Goal: Task Accomplishment & Management: Manage account settings

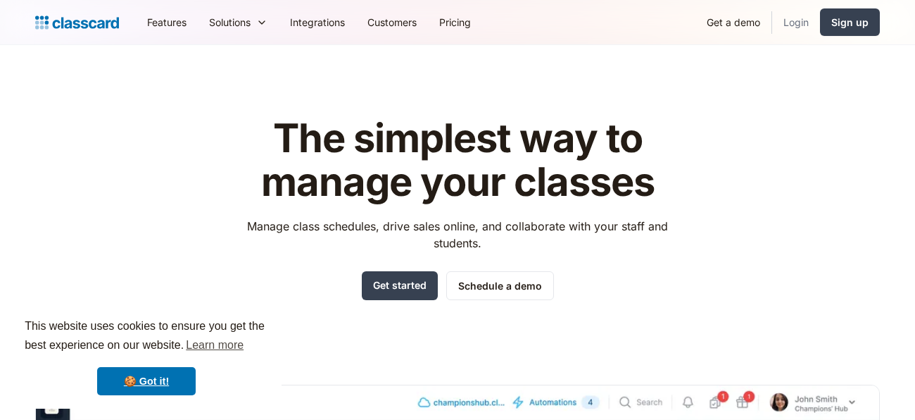
click at [787, 18] on link "Login" at bounding box center [796, 22] width 48 height 32
click at [794, 14] on link "Login" at bounding box center [796, 22] width 48 height 32
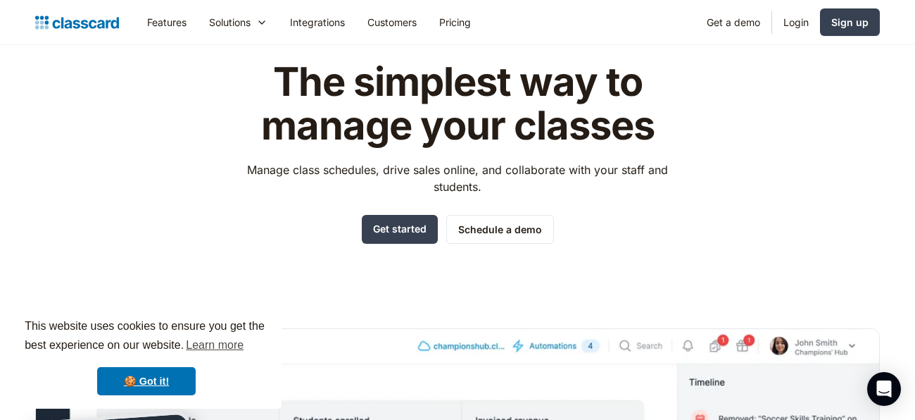
scroll to position [27, 0]
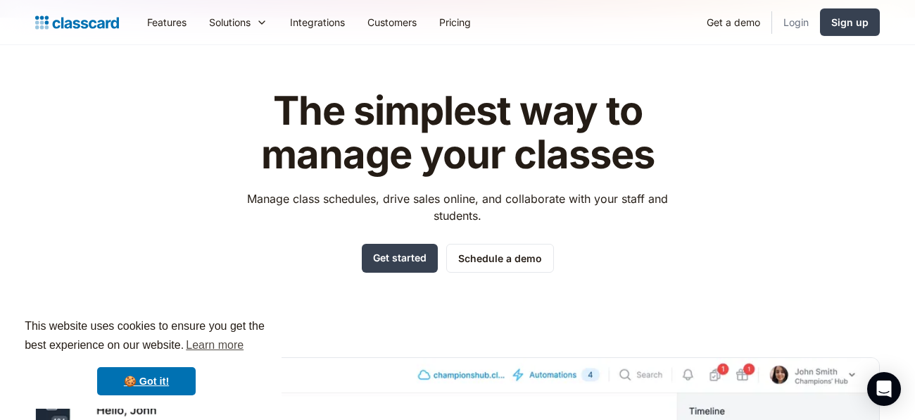
click at [790, 18] on link "Login" at bounding box center [796, 22] width 48 height 32
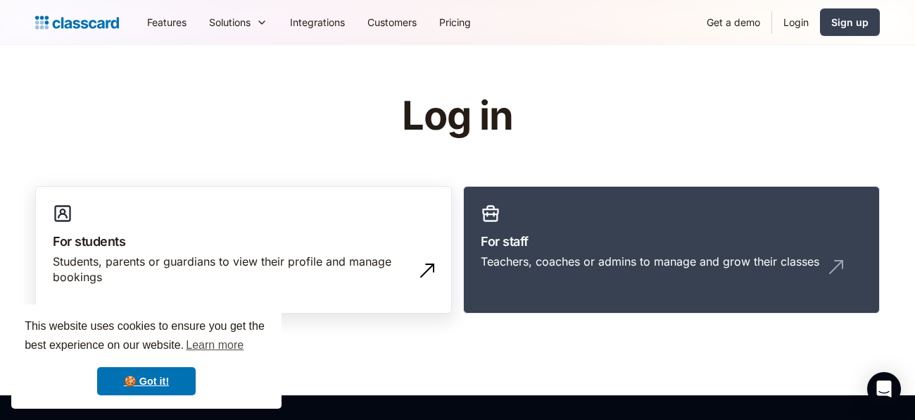
click at [94, 236] on h3 "For students" at bounding box center [244, 241] width 382 height 19
